Goal: Complete application form

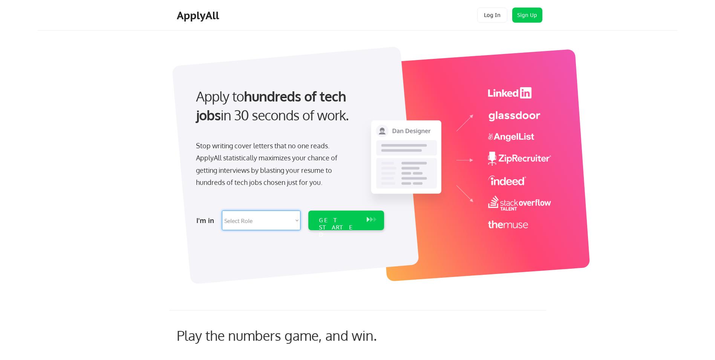
click at [282, 217] on select "Select Role Software Engineering Product Management Customer Success Sales UI/U…" at bounding box center [261, 220] width 78 height 20
select select ""sales0""
click at [222, 210] on select "Select Role Software Engineering Product Management Customer Success Sales UI/U…" at bounding box center [261, 220] width 78 height 20
select select ""sales0""
click at [276, 218] on select "Select Role Software Engineering Product Management Customer Success Sales UI/U…" at bounding box center [261, 220] width 78 height 20
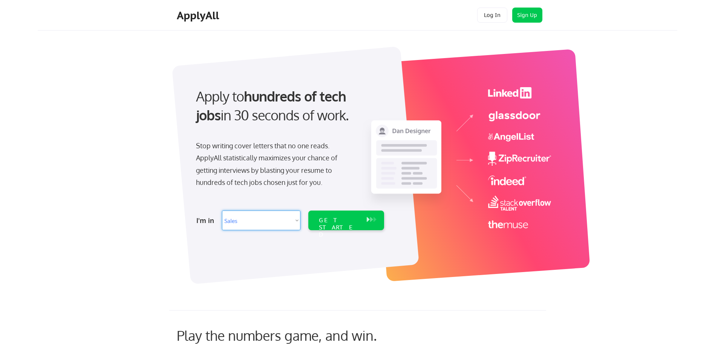
click at [144, 216] on div "Apply to hundreds of tech jobs in 30 seconds of work. Stop writing cover letter…" at bounding box center [369, 161] width 616 height 250
click at [361, 217] on div "GET STARTED" at bounding box center [339, 220] width 48 height 20
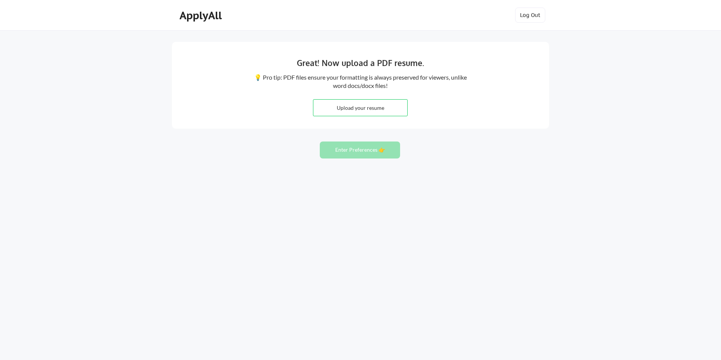
click at [375, 107] on input "file" at bounding box center [360, 107] width 94 height 16
type input "C:\fakepath\Erica S. Gillette Resume-1.docx"
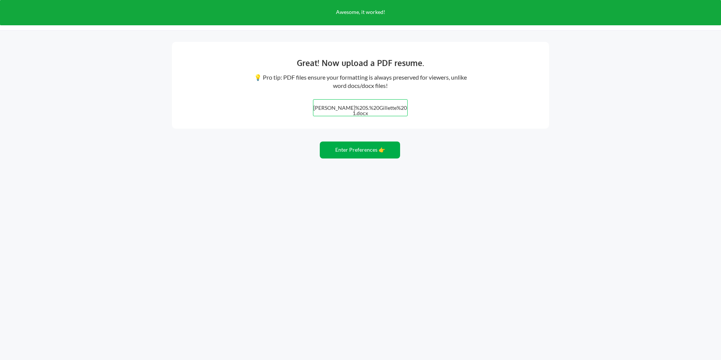
click at [349, 144] on button "Enter Preferences 👉" at bounding box center [360, 149] width 80 height 17
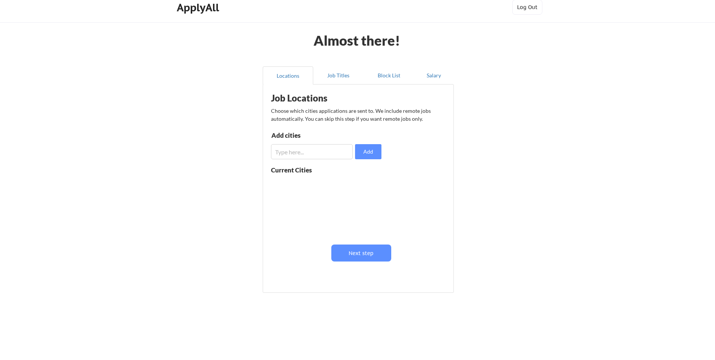
scroll to position [10, 0]
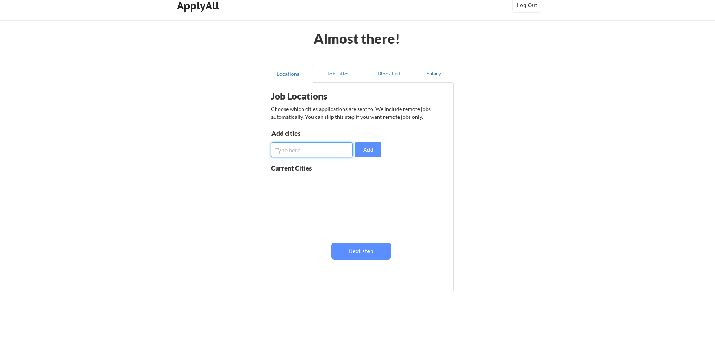
click at [331, 152] on input "input" at bounding box center [312, 149] width 82 height 15
type input "[GEOGRAPHIC_DATA]"
click at [385, 146] on div "Job Locations Choose which cities applications are sent to. We include remote j…" at bounding box center [360, 183] width 186 height 195
click at [374, 149] on button "Add" at bounding box center [368, 149] width 26 height 15
click at [354, 251] on button "Next step" at bounding box center [361, 250] width 60 height 17
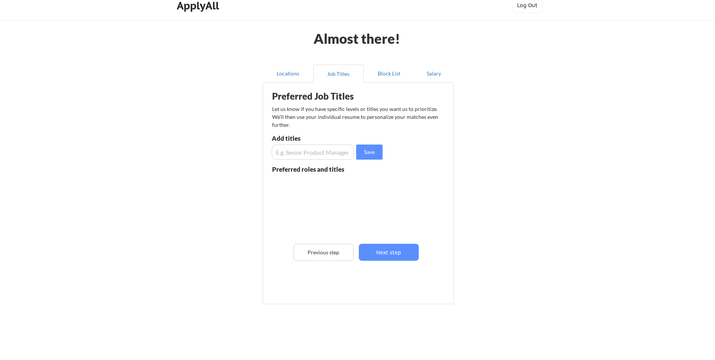
click at [307, 151] on input "input" at bounding box center [313, 151] width 82 height 15
type input "Account Manager"
click at [373, 156] on button "Save" at bounding box center [369, 151] width 26 height 15
click at [290, 158] on input "input" at bounding box center [313, 151] width 82 height 15
type input "C"
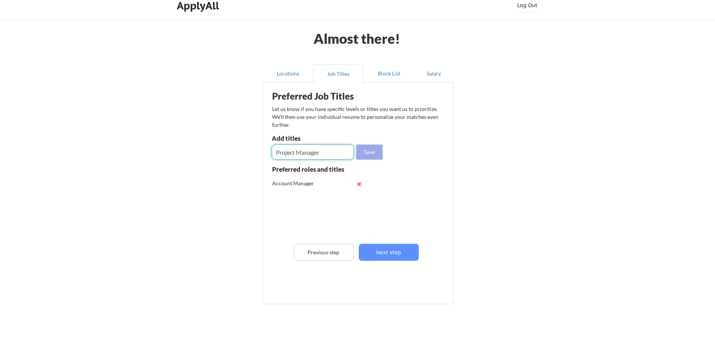
type input "Project Manager"
click at [371, 156] on button "Save" at bounding box center [369, 151] width 26 height 15
click at [281, 155] on input "input" at bounding box center [313, 151] width 82 height 15
type input "Customer Service Representative"
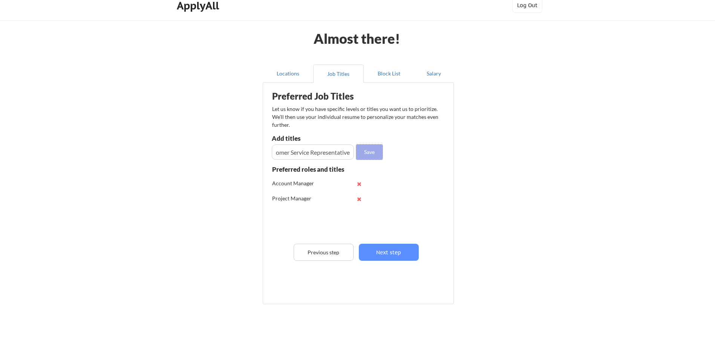
scroll to position [0, 0]
click at [359, 153] on button "Save" at bounding box center [369, 151] width 26 height 15
click at [321, 152] on input "input" at bounding box center [313, 151] width 82 height 15
type input "Account Coordinator"
click at [367, 155] on button "Save" at bounding box center [369, 151] width 26 height 15
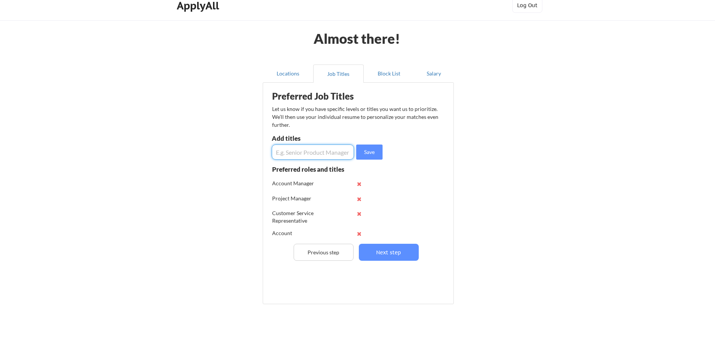
click at [277, 153] on input "input" at bounding box center [313, 151] width 82 height 15
type input "Inside Sales"
click at [378, 151] on button "Save" at bounding box center [369, 151] width 26 height 15
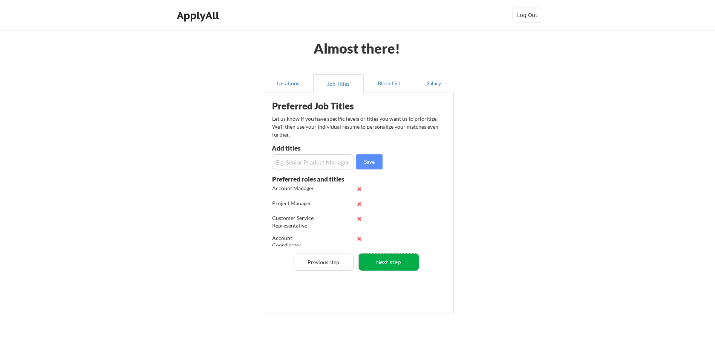
click at [387, 268] on button "Next step" at bounding box center [389, 261] width 60 height 17
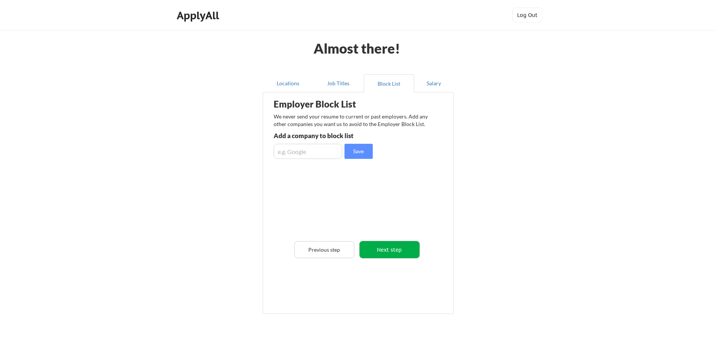
click at [387, 253] on button "Next step" at bounding box center [390, 249] width 60 height 17
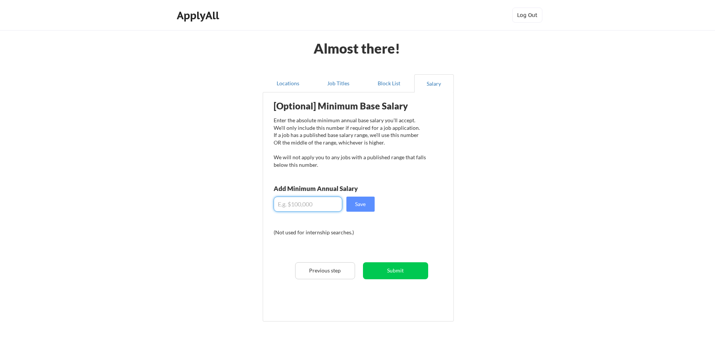
click at [283, 202] on input "input" at bounding box center [308, 203] width 69 height 15
type input "$65,000"
click at [390, 274] on button "Submit" at bounding box center [395, 270] width 65 height 17
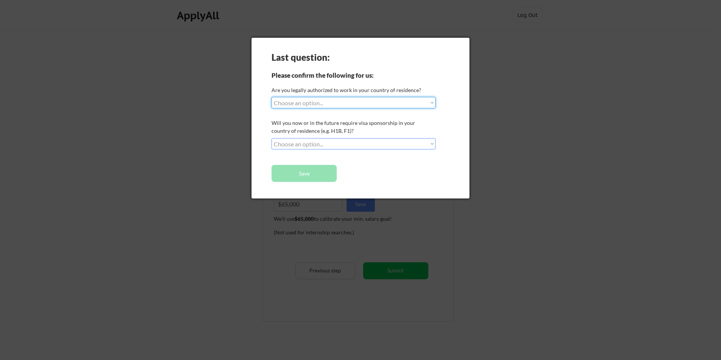
click at [302, 109] on div "Last question: Please confirm the following for us: Are you legally authorized …" at bounding box center [360, 118] width 218 height 161
click at [302, 105] on select "Choose an option... Yes, I am a US Citizen Yes, I am a Canadian Citizen Yes, I …" at bounding box center [353, 102] width 164 height 11
select select ""yes__i_am_a_us_citizen""
click at [271, 97] on select "Choose an option... Yes, I am a US Citizen Yes, I am a Canadian Citizen Yes, I …" at bounding box center [353, 102] width 164 height 11
click at [333, 145] on select "Choose an option... No, I will not need sponsorship Yes, I will need sponsorship" at bounding box center [353, 143] width 164 height 11
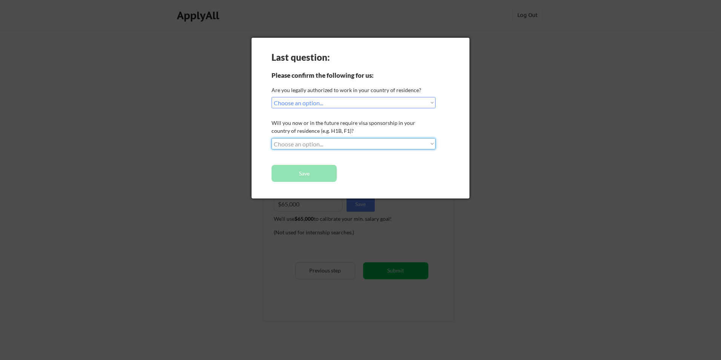
select select ""no__i_will_not_need_sponsorship""
click at [271, 138] on select "Choose an option... No, I will not need sponsorship Yes, I will need sponsorship" at bounding box center [353, 143] width 164 height 11
click at [306, 177] on button "Save" at bounding box center [303, 173] width 65 height 17
